Goal: Subscribe to service/newsletter

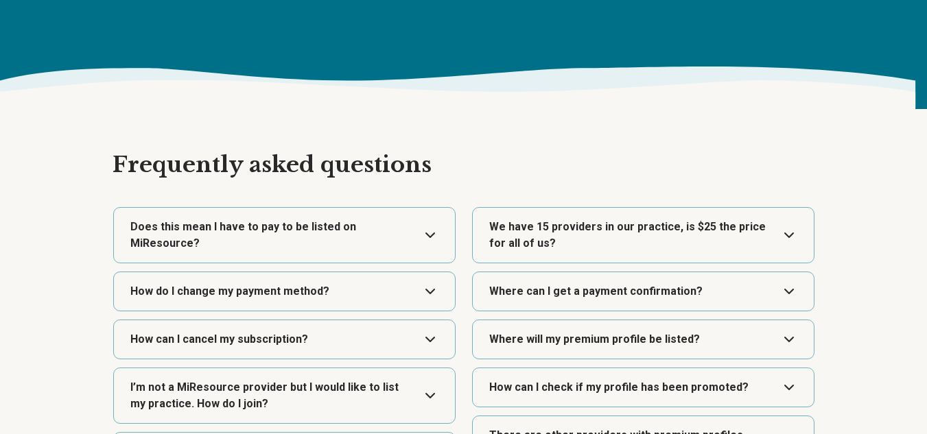
type textarea "*"
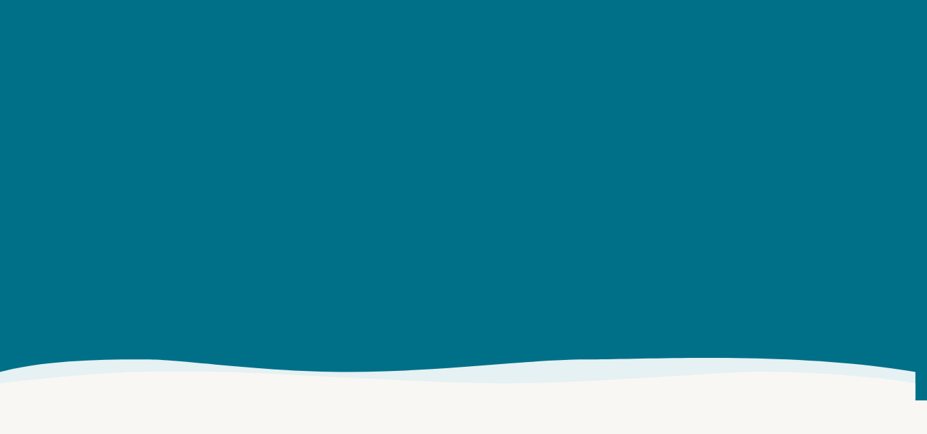
scroll to position [2146, 0]
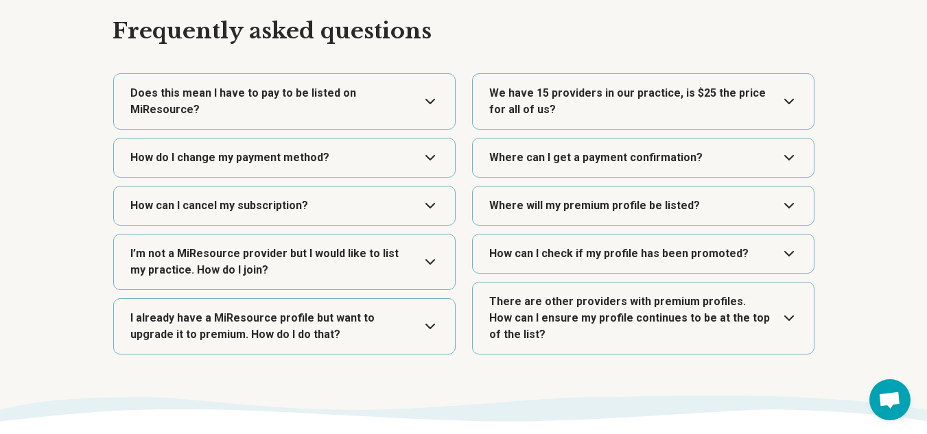
click at [429, 107] on button "Expand" at bounding box center [284, 101] width 330 height 55
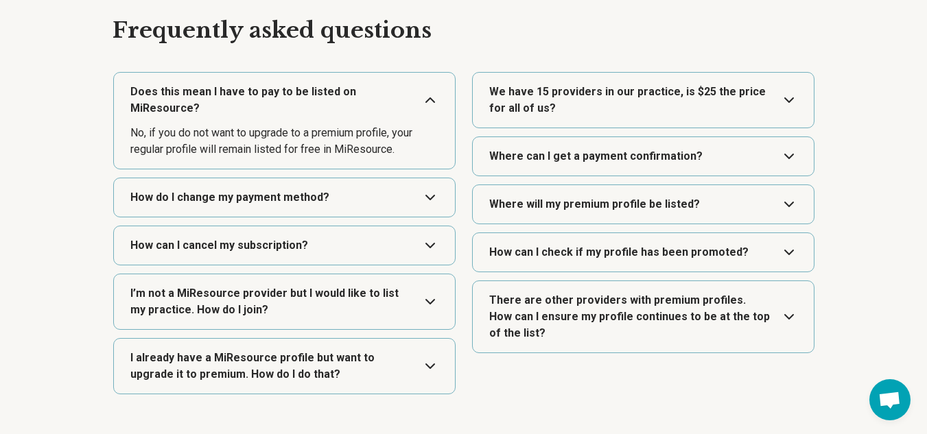
scroll to position [1918, 0]
click at [438, 97] on button "Expand" at bounding box center [284, 100] width 330 height 55
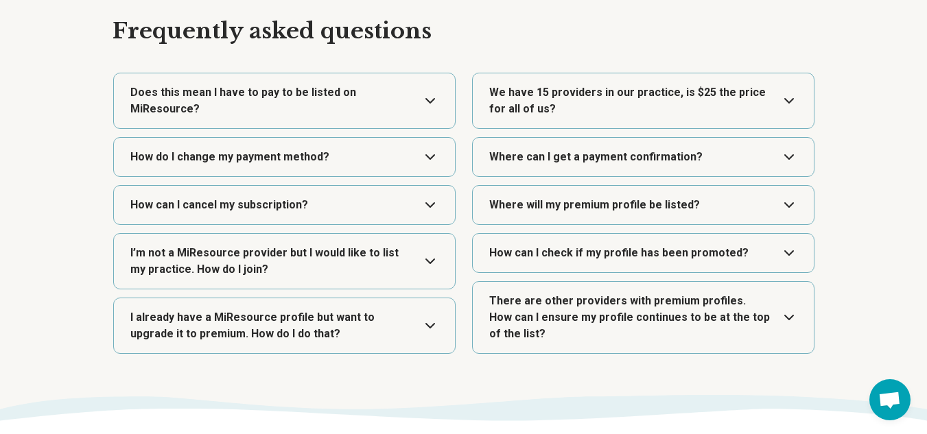
click at [434, 143] on button "Expand" at bounding box center [284, 157] width 330 height 38
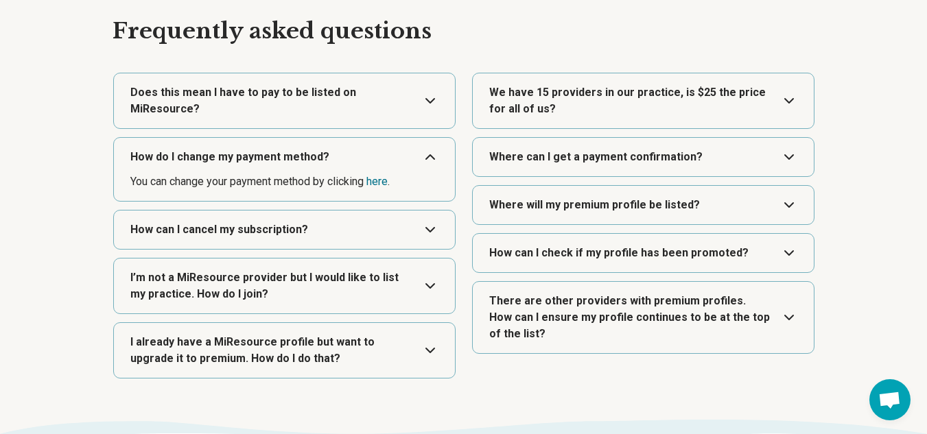
click at [434, 143] on button "Expand" at bounding box center [284, 157] width 330 height 38
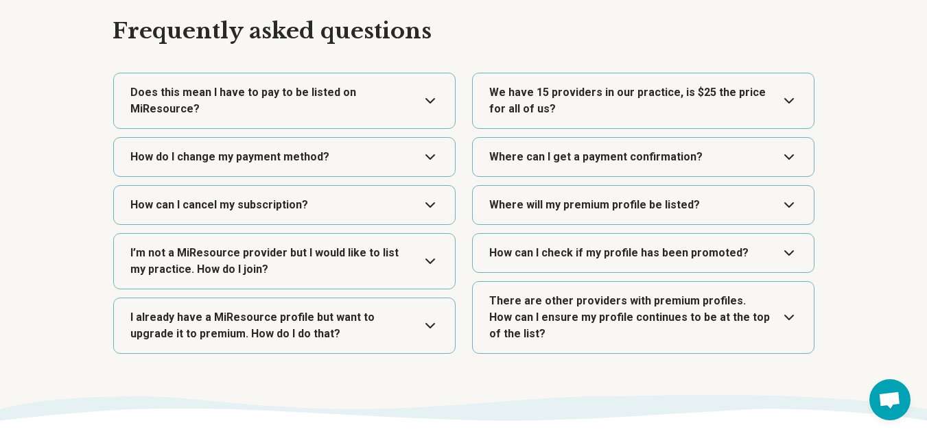
click at [443, 249] on button "Expand" at bounding box center [284, 261] width 330 height 55
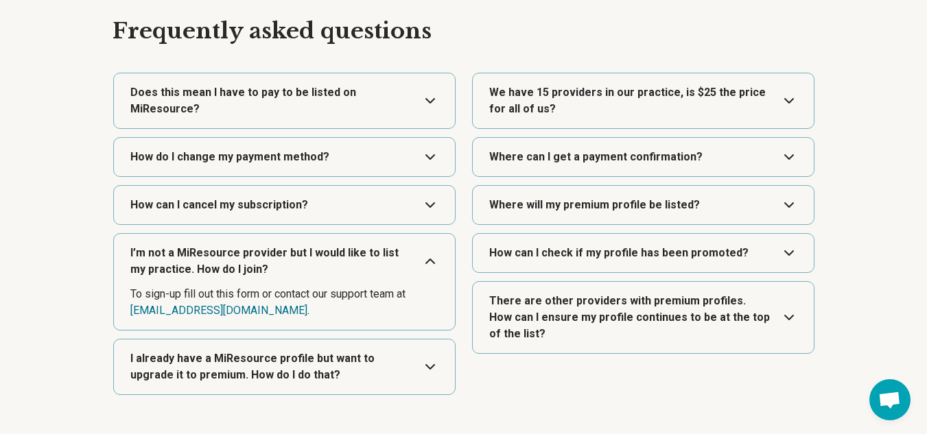
click at [443, 249] on button "Expand" at bounding box center [284, 261] width 330 height 55
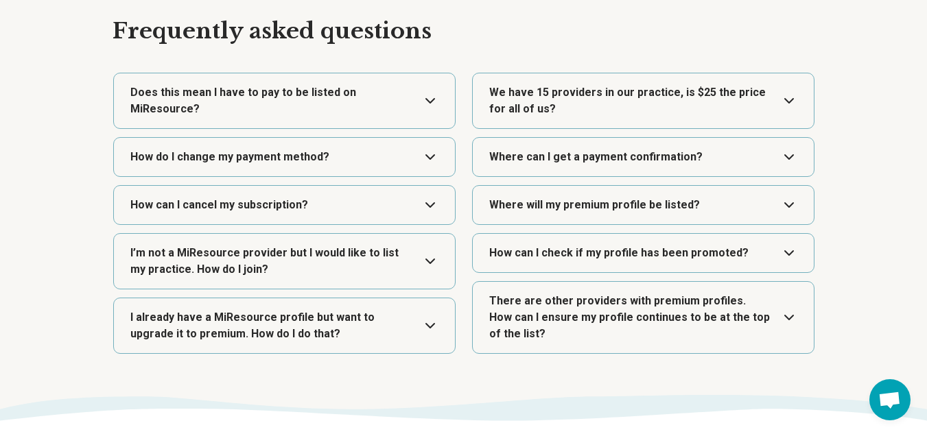
click at [429, 300] on button "Expand" at bounding box center [284, 325] width 330 height 55
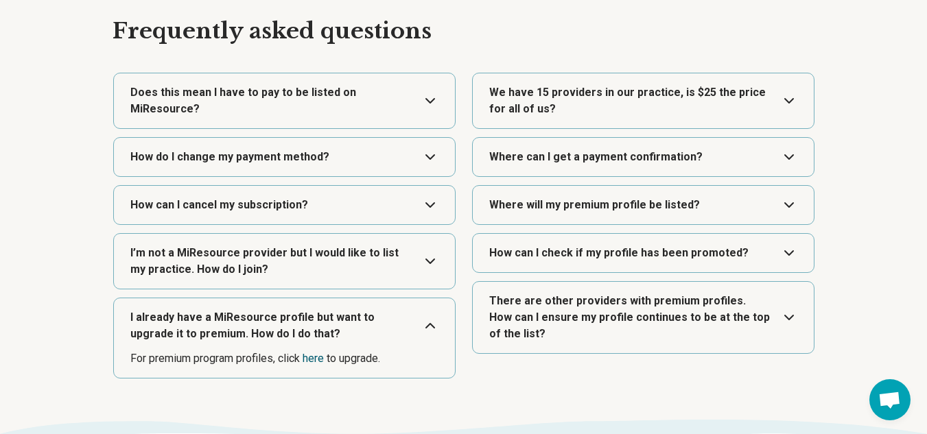
click at [313, 352] on link "here" at bounding box center [312, 358] width 21 height 13
